Goal: Task Accomplishment & Management: Manage account settings

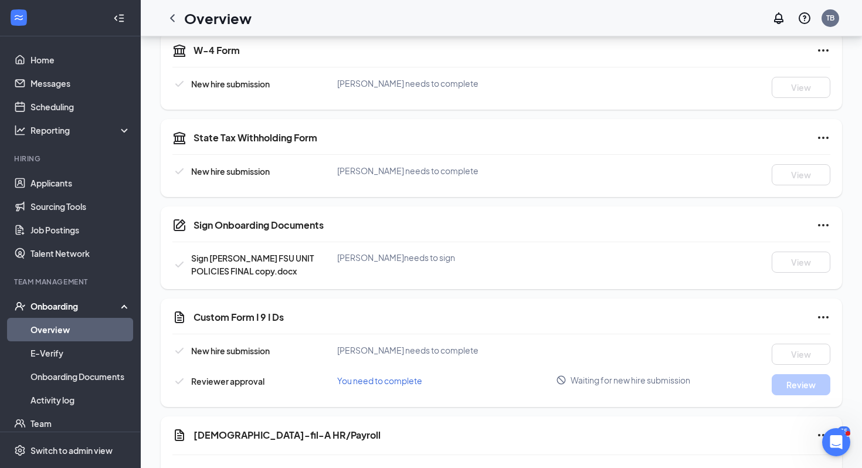
click at [39, 335] on link "Overview" at bounding box center [80, 329] width 100 height 23
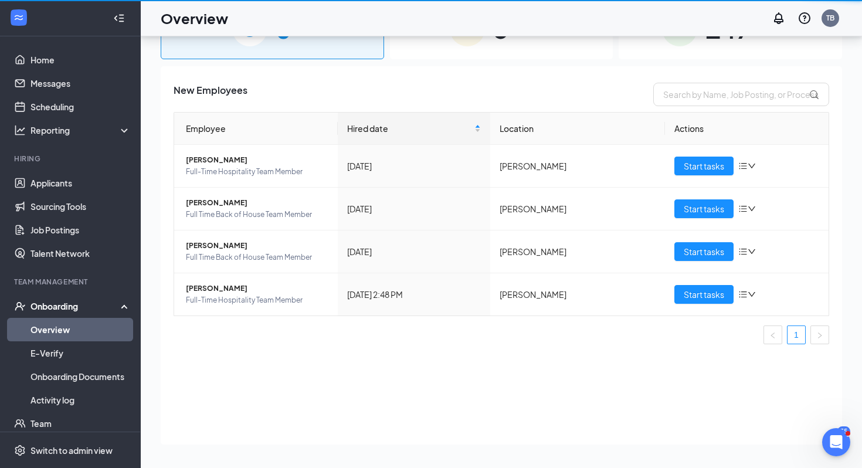
scroll to position [53, 0]
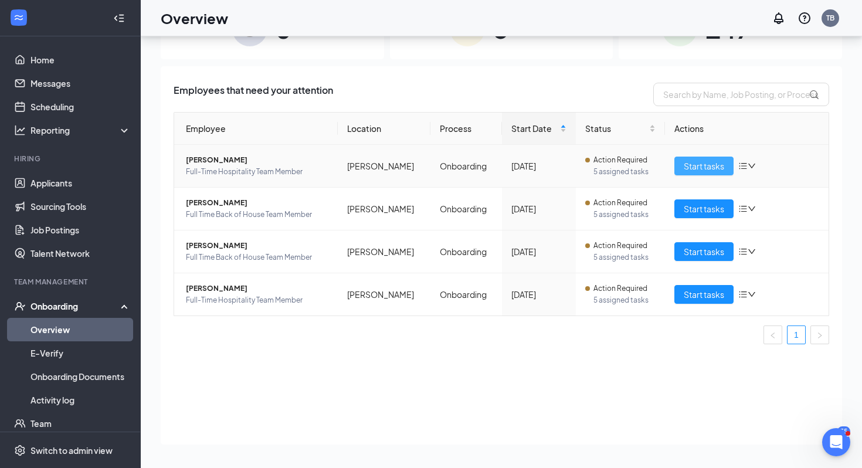
click at [719, 174] on button "Start tasks" at bounding box center [703, 166] width 59 height 19
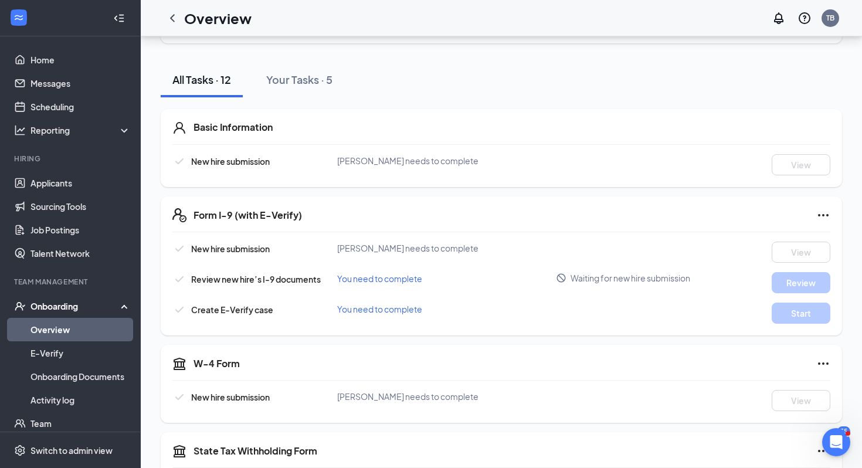
scroll to position [111, 0]
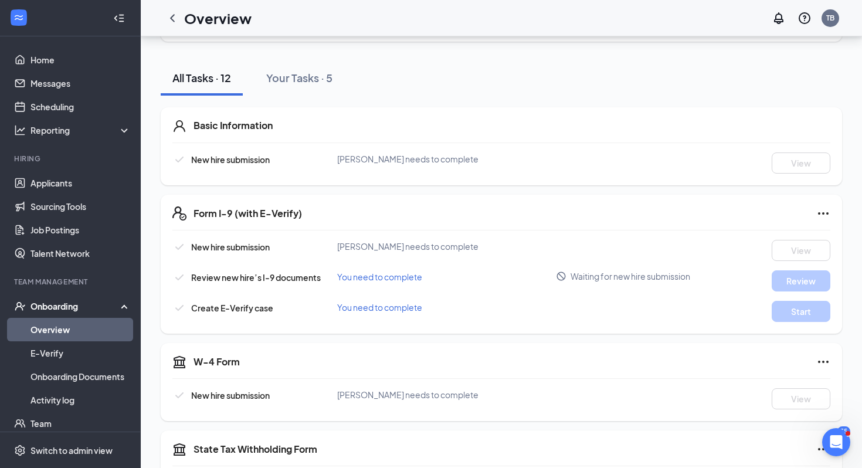
click at [827, 212] on icon "Ellipses" at bounding box center [823, 213] width 11 height 2
click at [562, 215] on div "Form I-9 (with E-Verify)" at bounding box center [512, 213] width 637 height 14
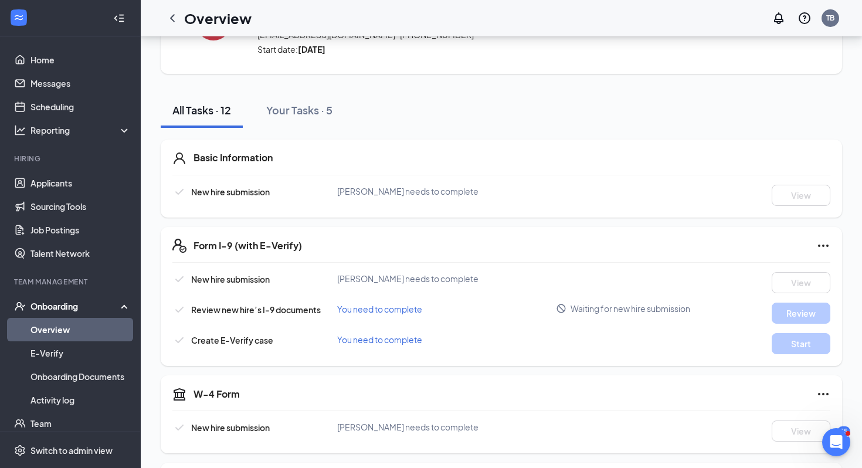
scroll to position [0, 0]
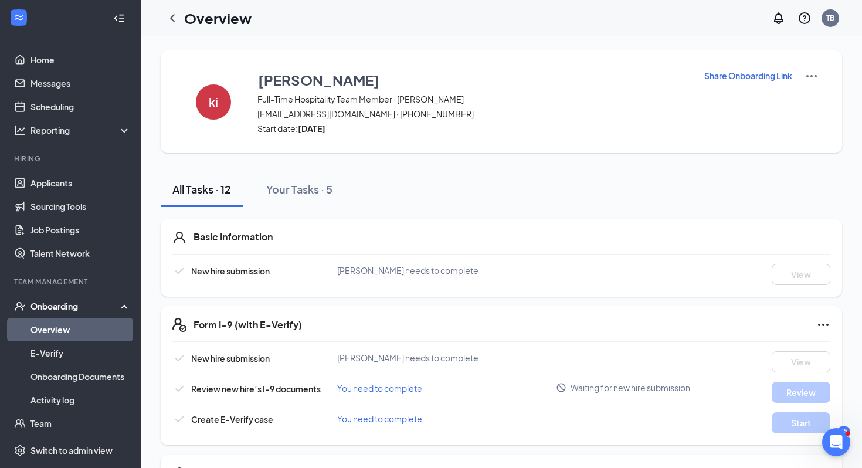
click at [774, 76] on p "Share Onboarding Link" at bounding box center [748, 76] width 88 height 12
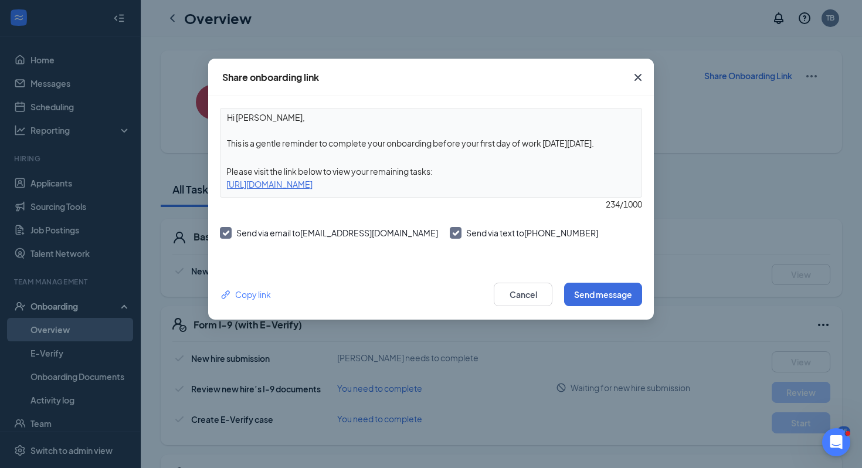
click at [641, 77] on icon "Cross" at bounding box center [638, 77] width 14 height 14
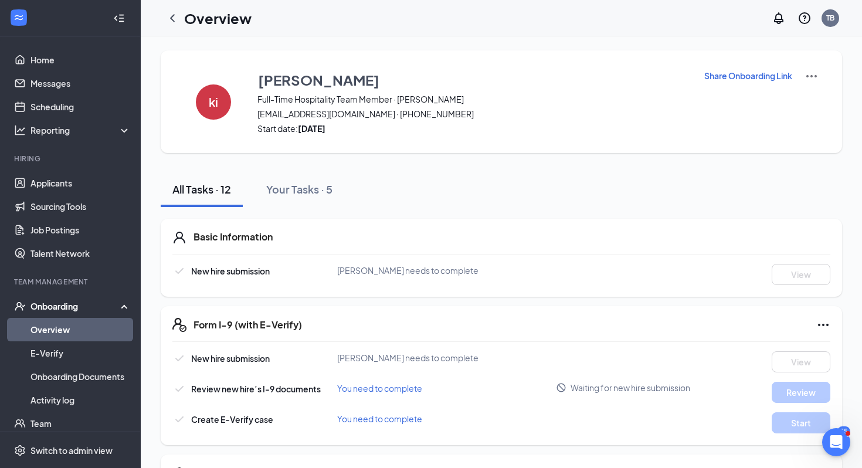
click at [814, 75] on img at bounding box center [811, 76] width 14 height 14
click at [772, 72] on p "Share Onboarding Link" at bounding box center [748, 76] width 88 height 12
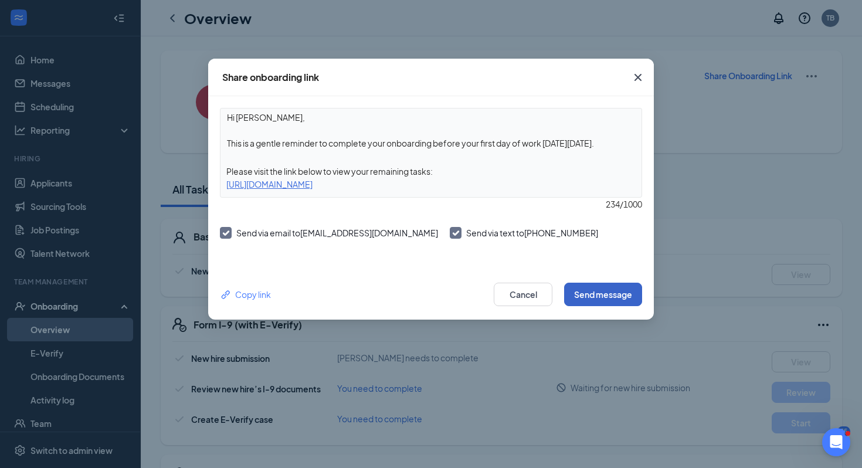
click at [592, 290] on button "Send message" at bounding box center [603, 294] width 78 height 23
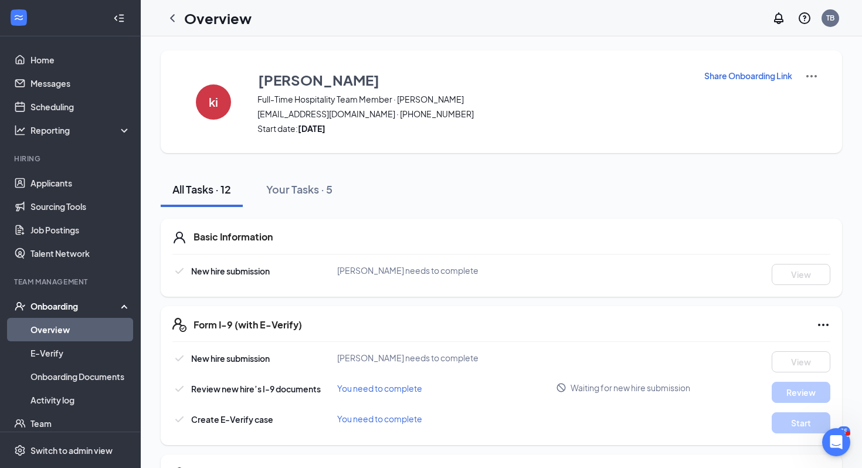
click at [709, 77] on p "Share Onboarding Link" at bounding box center [748, 76] width 88 height 12
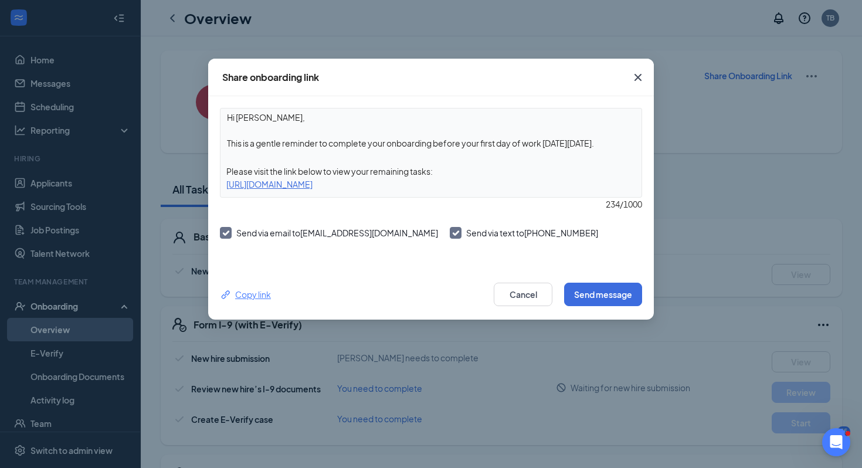
click at [255, 298] on div "Copy link" at bounding box center [245, 294] width 51 height 13
click at [368, 263] on div "Hi [PERSON_NAME], This is a gentle reminder to complete your onboarding before …" at bounding box center [431, 182] width 446 height 173
